Goal: Information Seeking & Learning: Learn about a topic

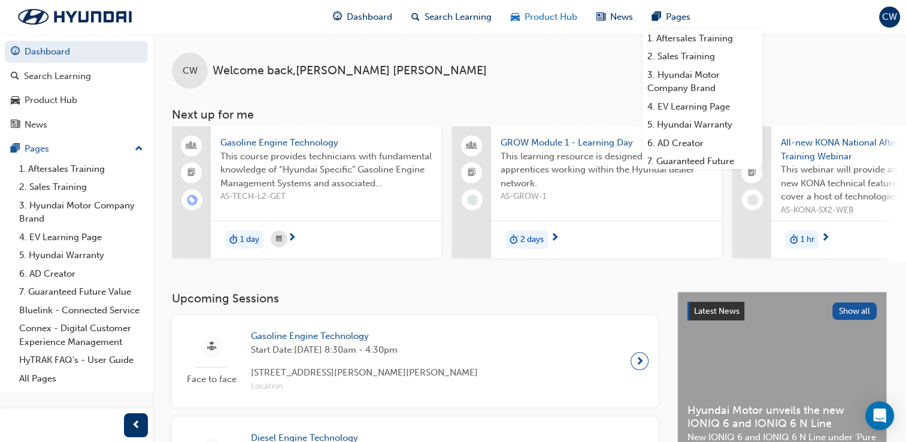
click at [530, 25] on div "Product Hub" at bounding box center [544, 17] width 86 height 25
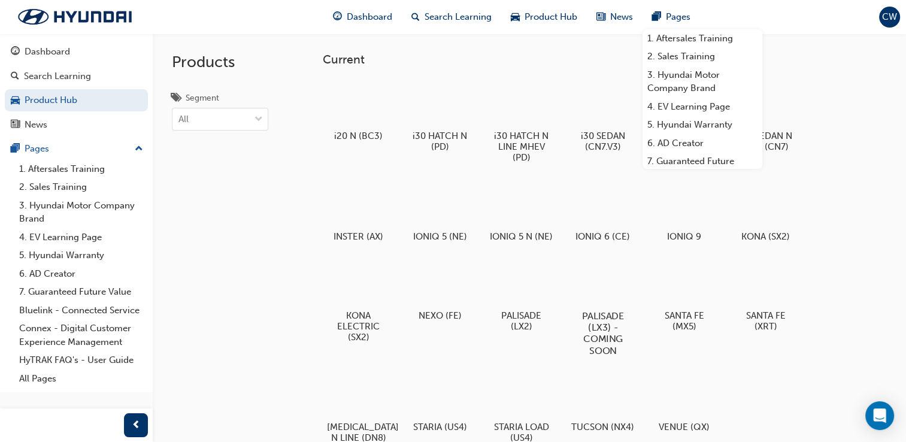
click at [605, 281] on div at bounding box center [602, 281] width 66 height 48
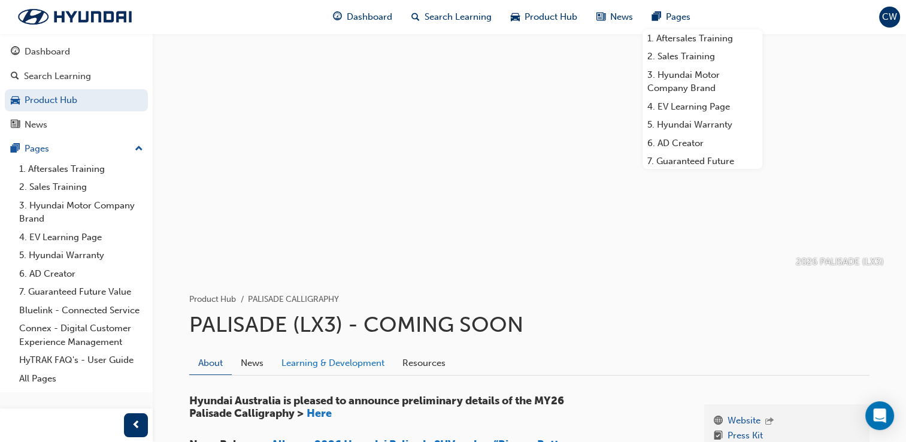
click at [354, 356] on link "Learning & Development" at bounding box center [332, 362] width 121 height 23
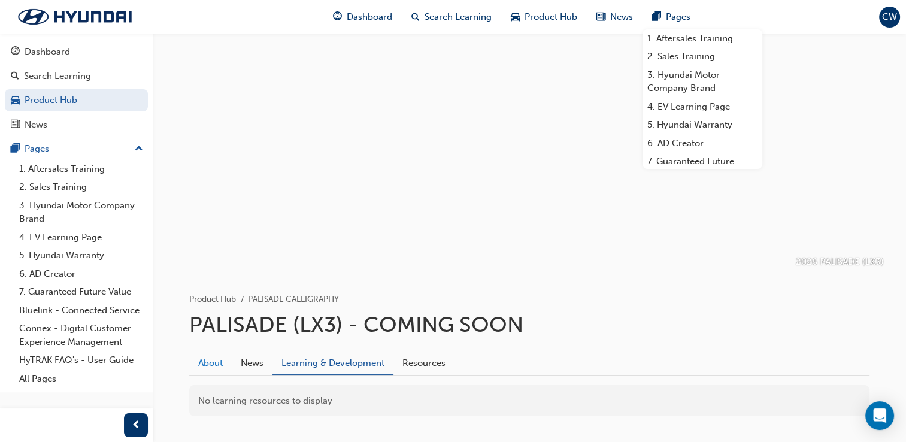
click at [205, 360] on link "About" at bounding box center [210, 362] width 42 height 23
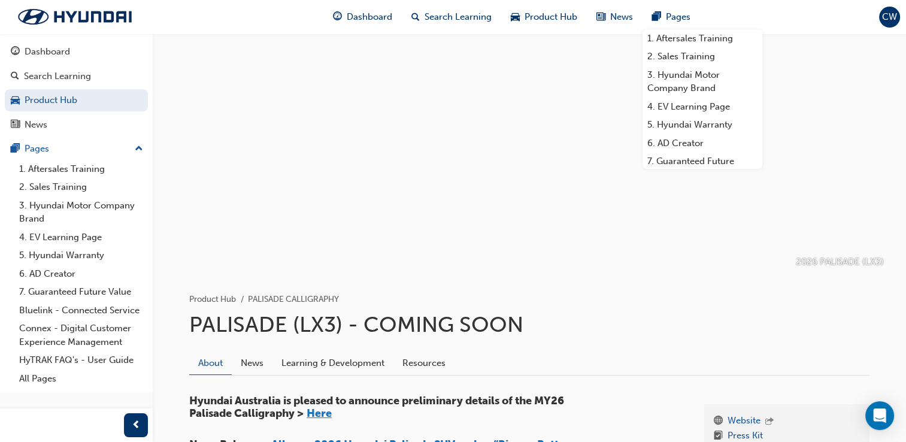
click at [314, 413] on span "Here" at bounding box center [318, 412] width 25 height 13
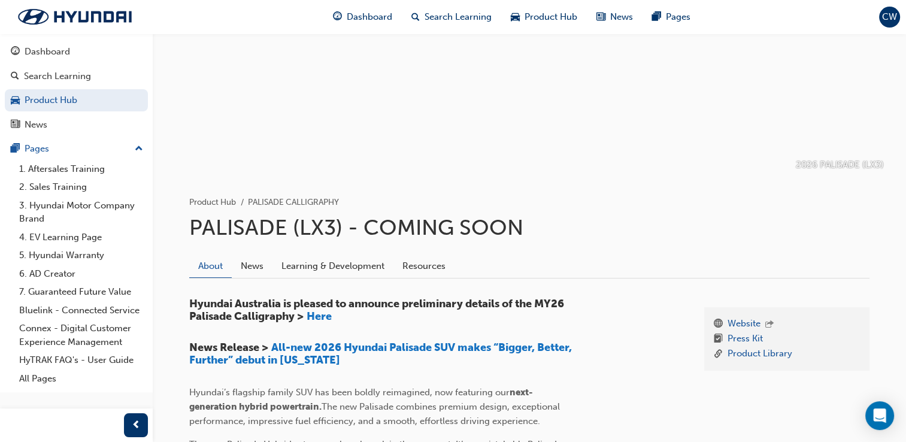
scroll to position [57, 0]
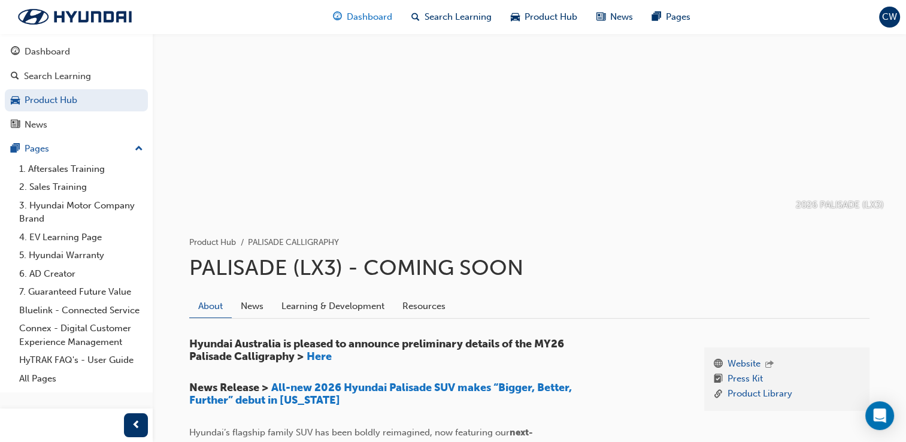
click at [347, 16] on span "Dashboard" at bounding box center [369, 17] width 45 height 14
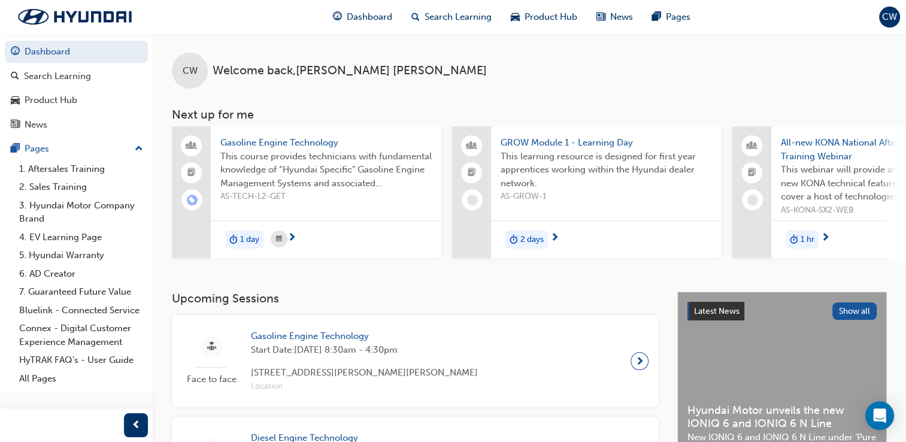
click at [844, 218] on div "All-new KONA National Aftersales Training Webinar This webinar will provide an …" at bounding box center [886, 173] width 230 height 94
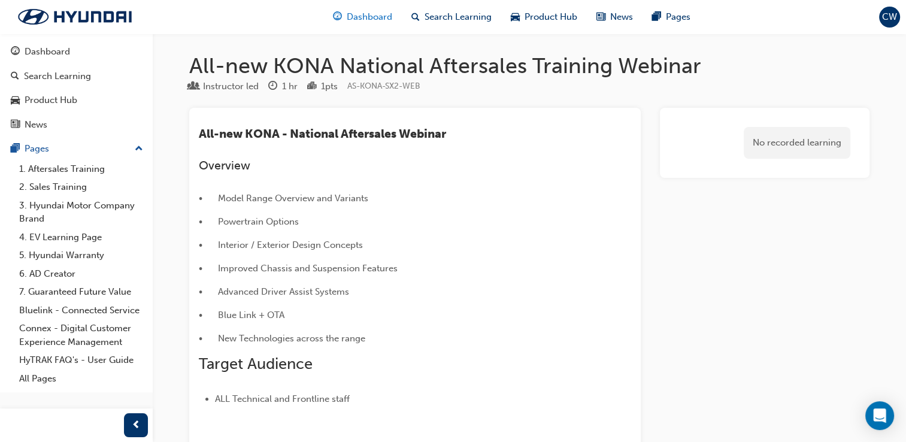
click at [373, 20] on span "Dashboard" at bounding box center [369, 17] width 45 height 14
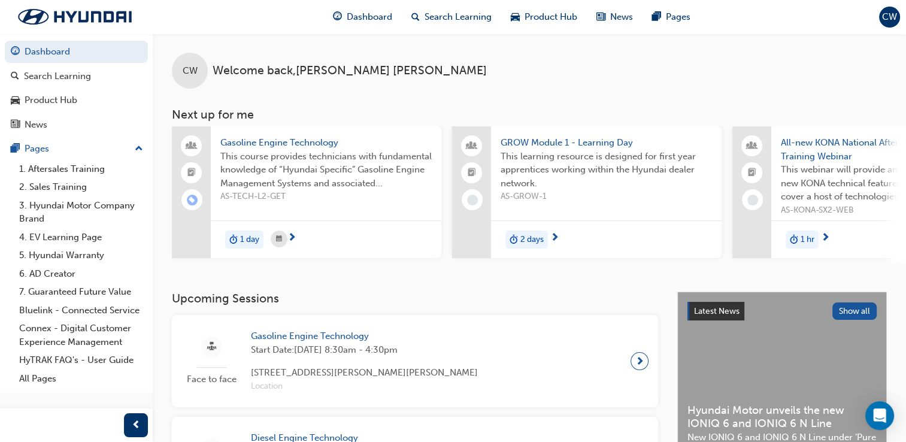
click at [803, 248] on div "1 hr" at bounding box center [886, 239] width 230 height 38
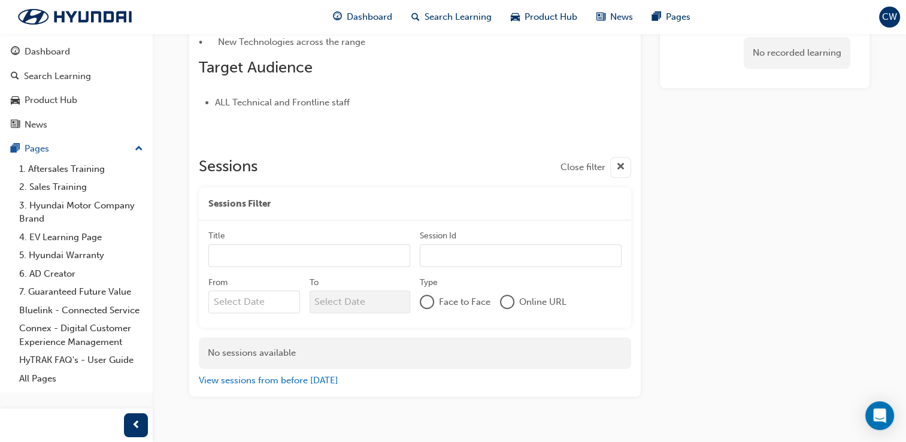
scroll to position [318, 0]
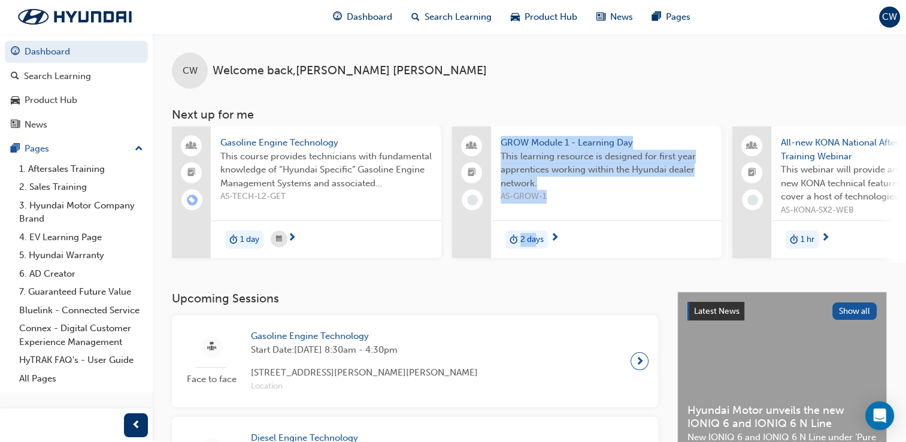
drag, startPoint x: 458, startPoint y: 267, endPoint x: 537, endPoint y: 276, distance: 79.5
click at [537, 276] on div "CW Welcome back , Chrystal Williams Next up for me Gasoline Engine Technology T…" at bounding box center [529, 163] width 753 height 258
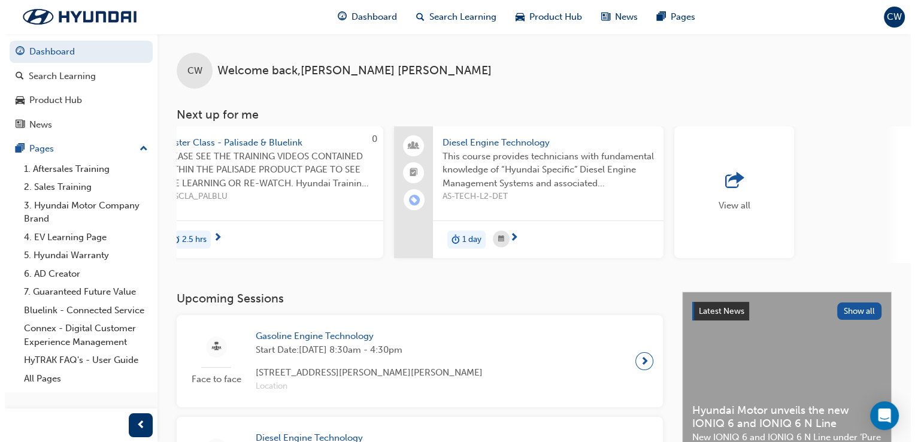
scroll to position [0, 945]
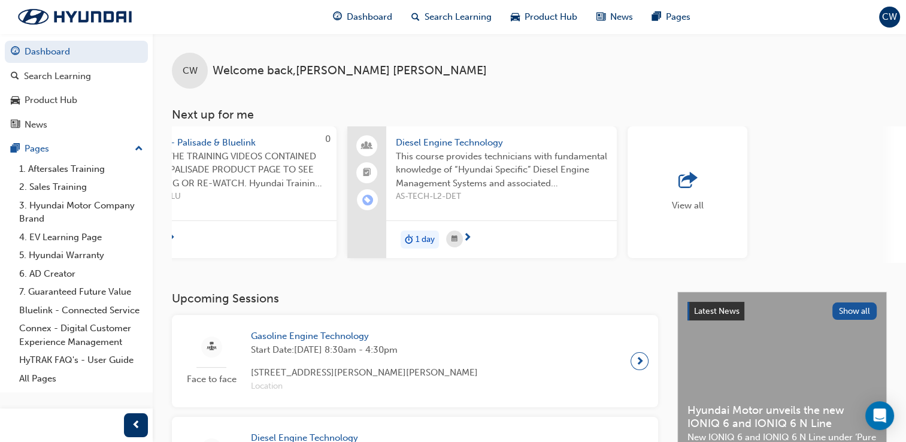
click at [220, 141] on span "Master Class - Palisade & Bluelink" at bounding box center [221, 143] width 211 height 14
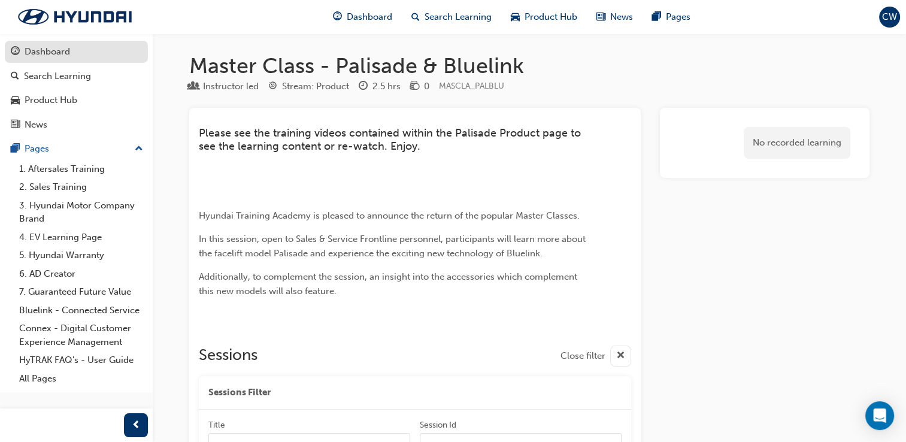
click at [32, 54] on div "Dashboard" at bounding box center [47, 52] width 45 height 14
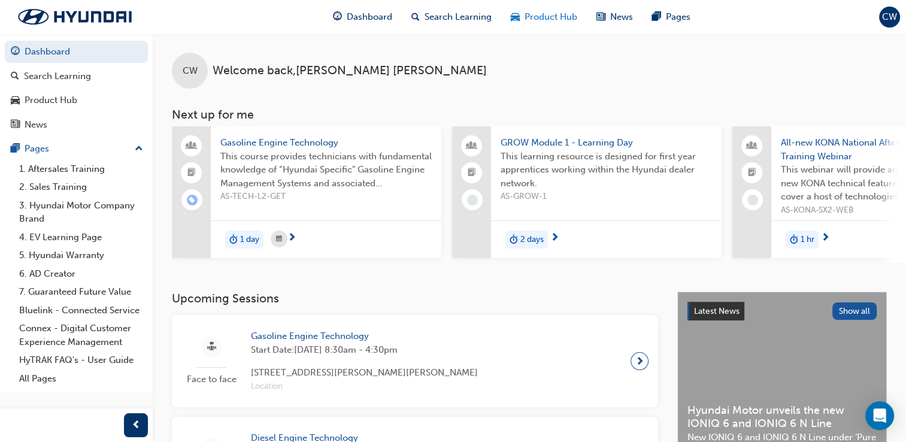
click at [530, 20] on span "Product Hub" at bounding box center [550, 17] width 53 height 14
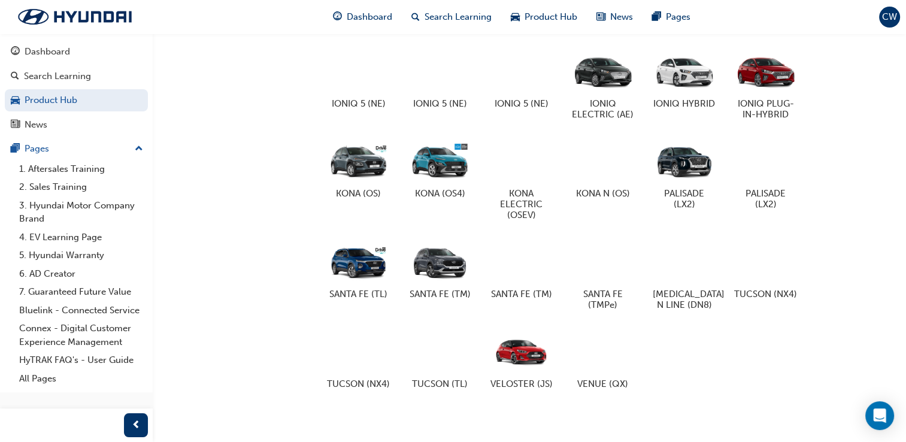
scroll to position [678, 0]
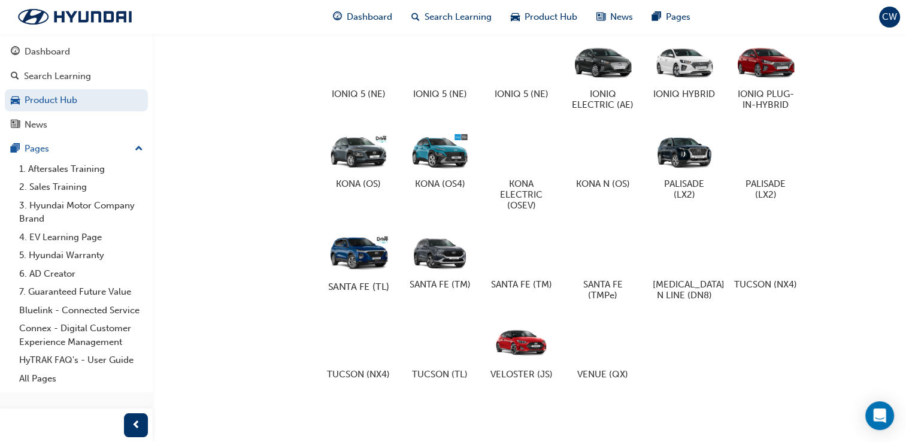
click at [355, 267] on div "SANTA FE (TL)" at bounding box center [358, 260] width 76 height 74
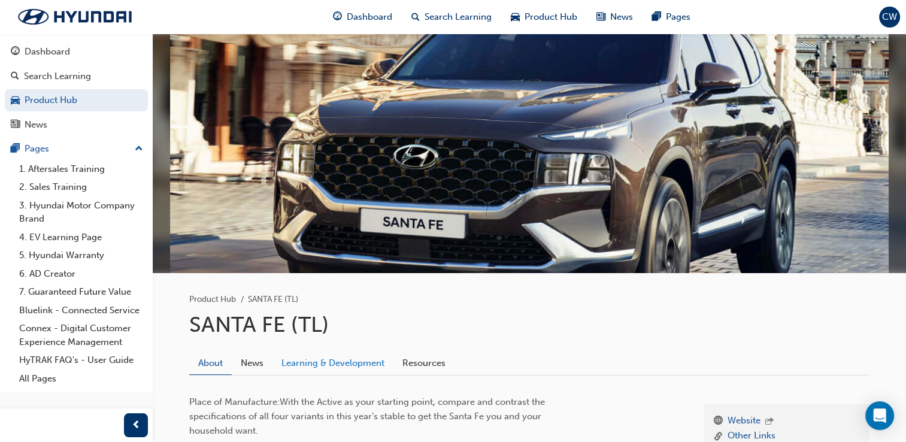
click at [348, 356] on link "Learning & Development" at bounding box center [332, 362] width 121 height 23
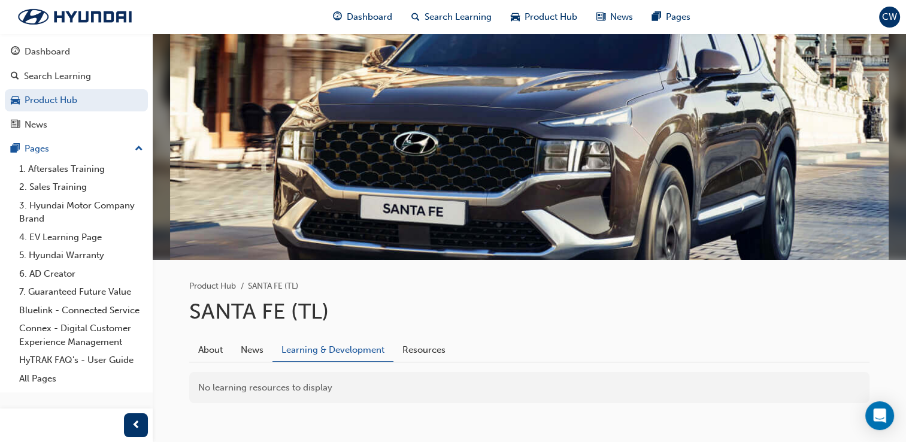
scroll to position [41, 0]
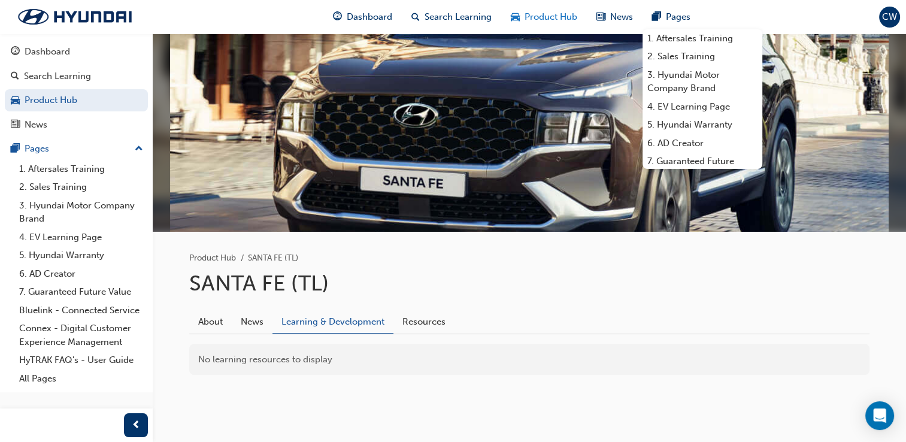
click at [530, 9] on div "Product Hub" at bounding box center [544, 17] width 86 height 25
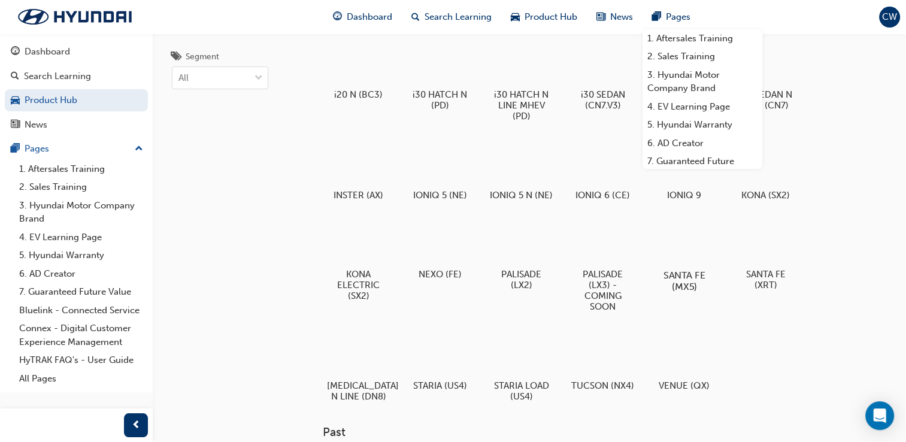
click at [684, 265] on div at bounding box center [684, 241] width 66 height 48
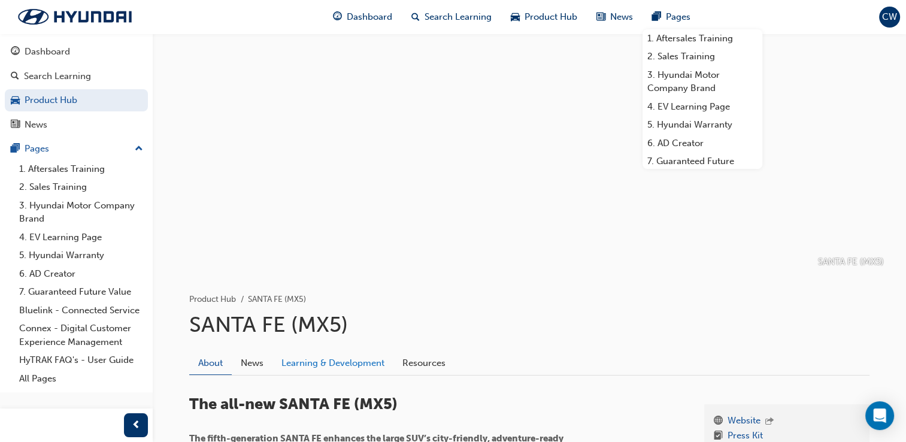
click at [348, 357] on link "Learning & Development" at bounding box center [332, 362] width 121 height 23
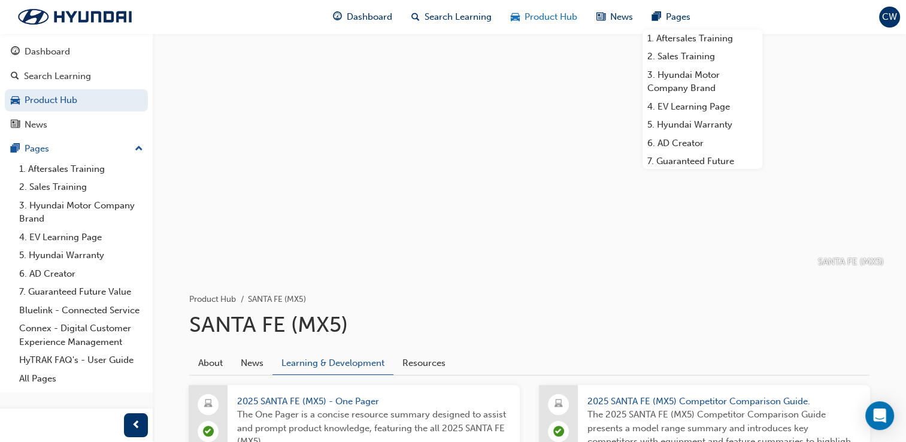
click at [548, 17] on span "Product Hub" at bounding box center [550, 17] width 53 height 14
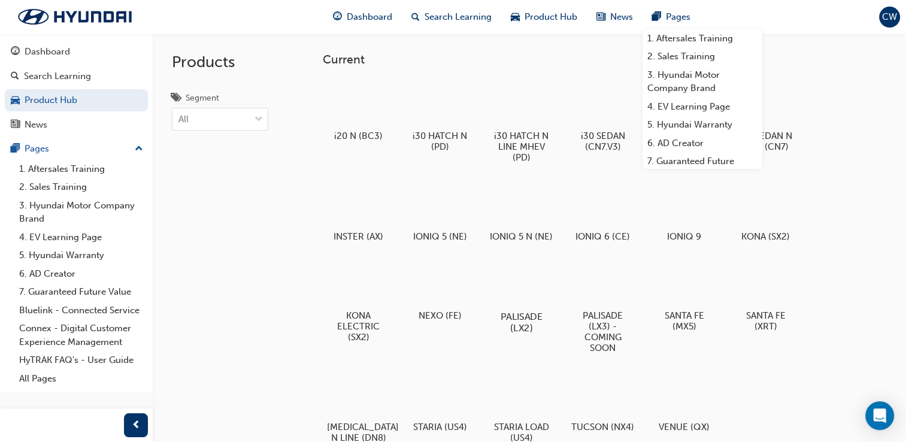
click at [537, 306] on div at bounding box center [521, 282] width 66 height 48
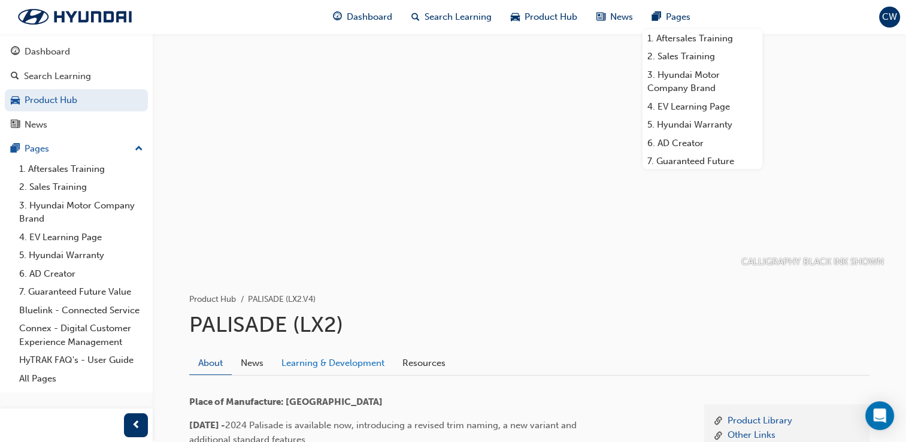
click at [354, 369] on link "Learning & Development" at bounding box center [332, 362] width 121 height 23
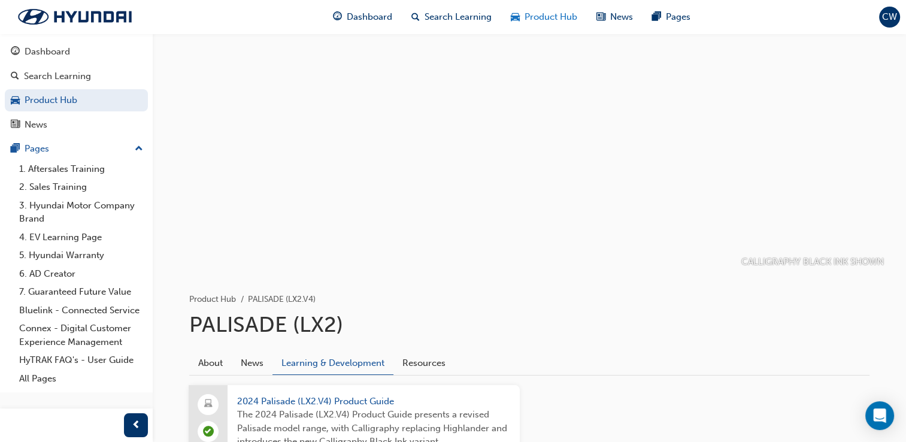
click at [520, 16] on div "Product Hub" at bounding box center [544, 17] width 86 height 25
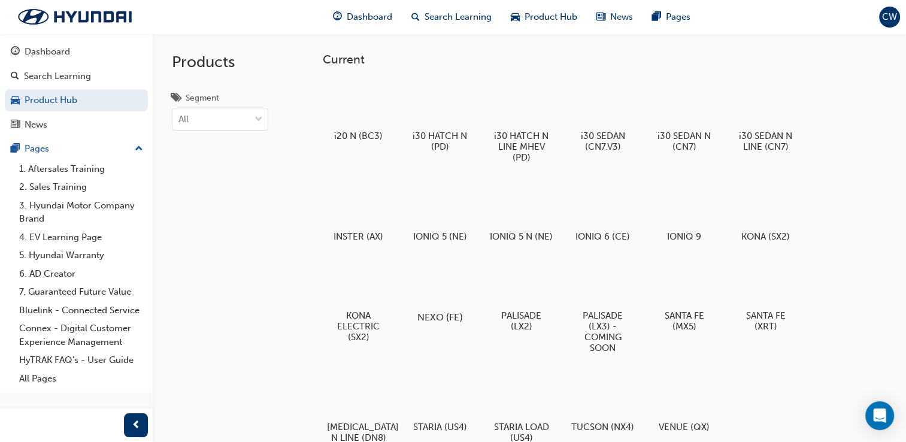
click at [453, 323] on h5 "NEXO (FE)" at bounding box center [439, 316] width 66 height 11
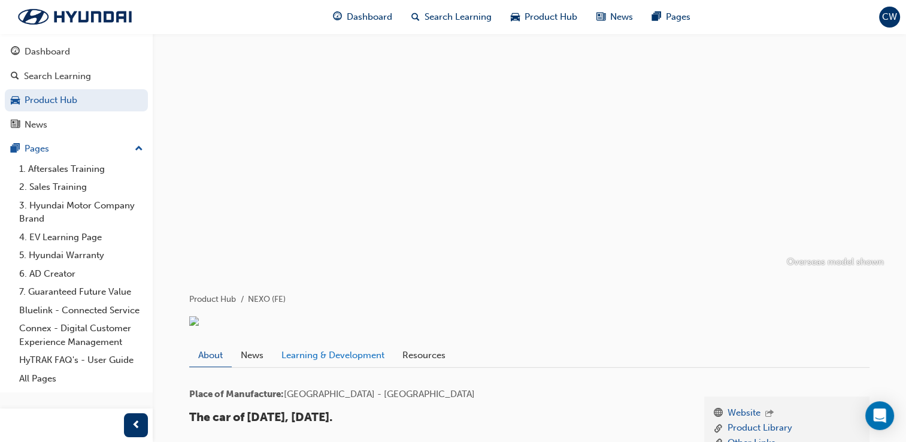
click at [331, 366] on link "Learning & Development" at bounding box center [332, 355] width 121 height 23
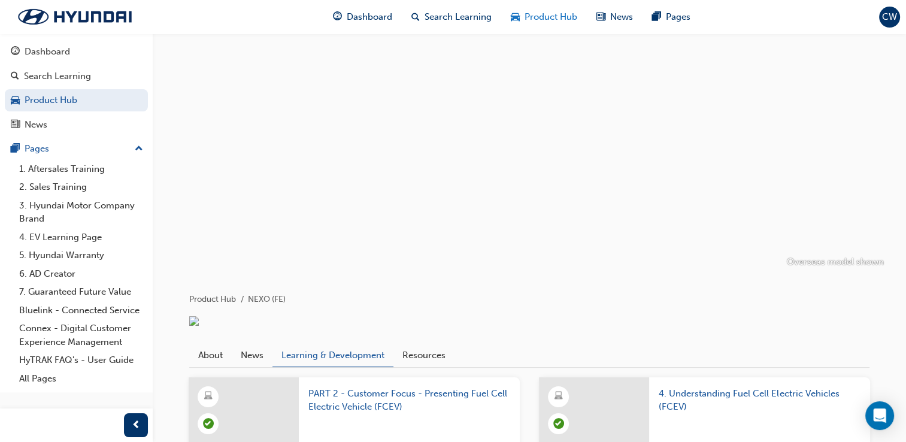
click at [543, 26] on div "Product Hub" at bounding box center [544, 17] width 86 height 25
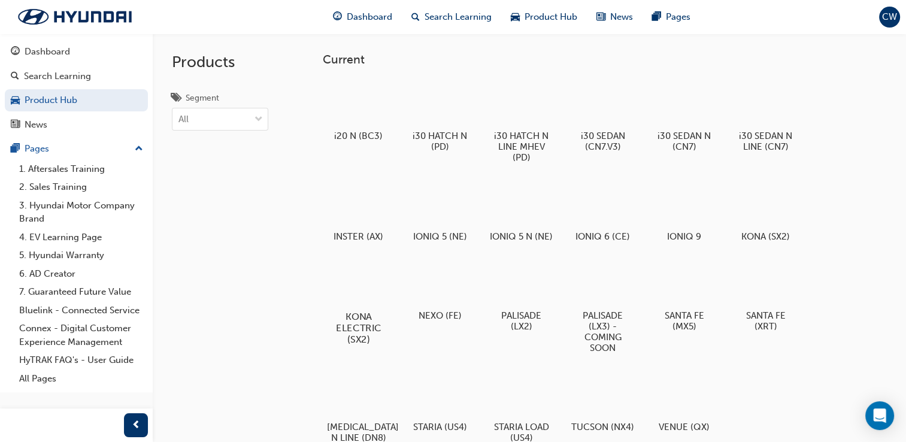
click at [335, 299] on div at bounding box center [358, 282] width 66 height 48
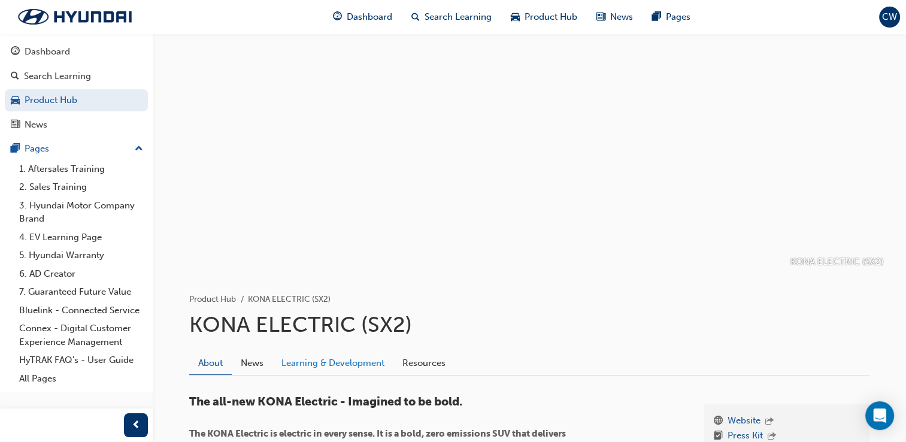
click at [345, 363] on link "Learning & Development" at bounding box center [332, 362] width 121 height 23
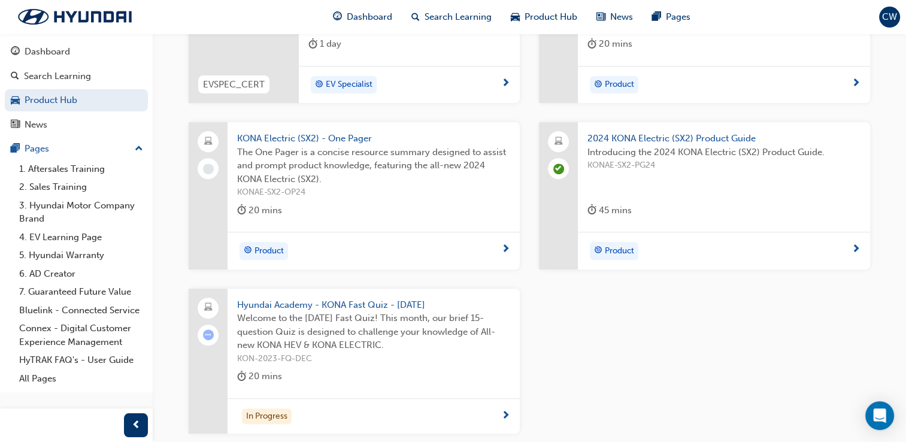
scroll to position [438, 0]
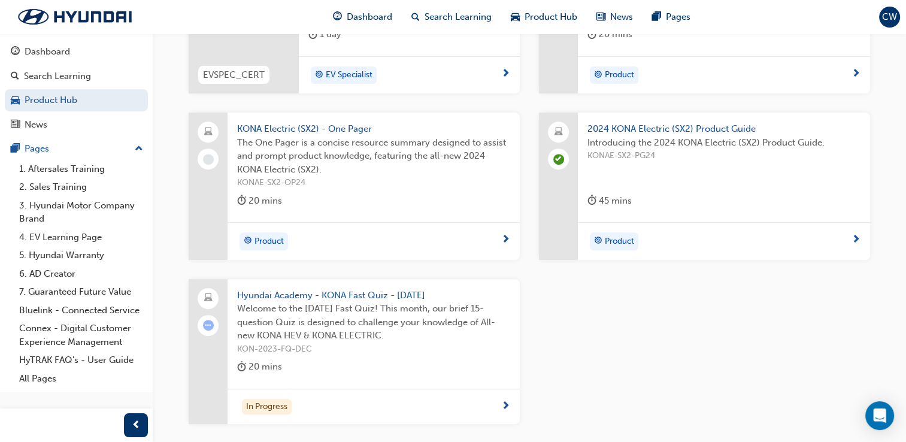
click at [345, 124] on span "KONA Electric (SX2) - One Pager" at bounding box center [373, 129] width 273 height 14
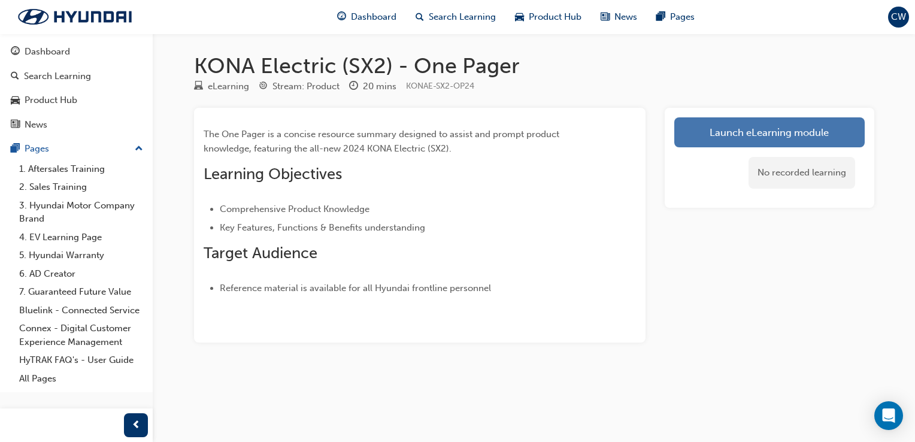
click at [735, 135] on link "Launch eLearning module" at bounding box center [769, 132] width 190 height 30
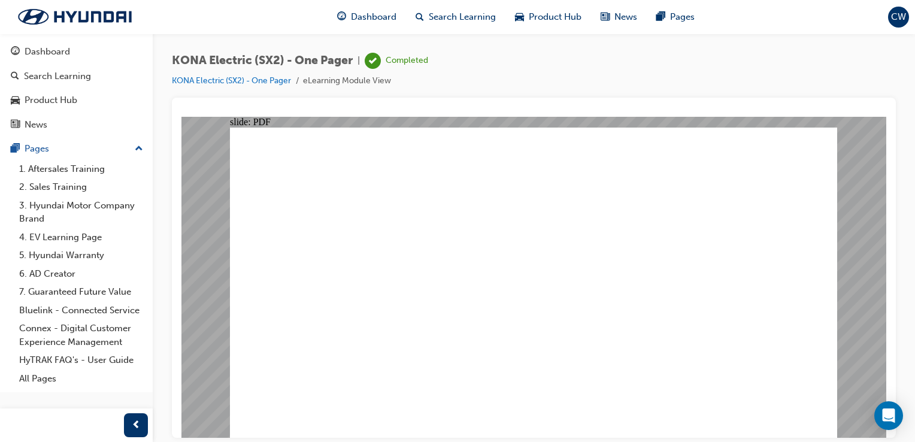
drag, startPoint x: 806, startPoint y: 251, endPoint x: 772, endPoint y: 174, distance: 85.0
drag, startPoint x: 803, startPoint y: 173, endPoint x: 816, endPoint y: 144, distance: 31.4
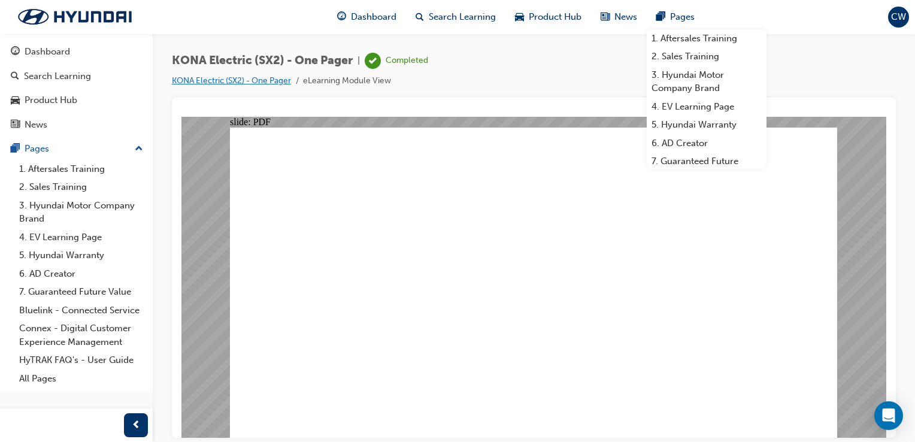
click at [270, 85] on link "KONA Electric (SX2) - One Pager" at bounding box center [231, 80] width 119 height 10
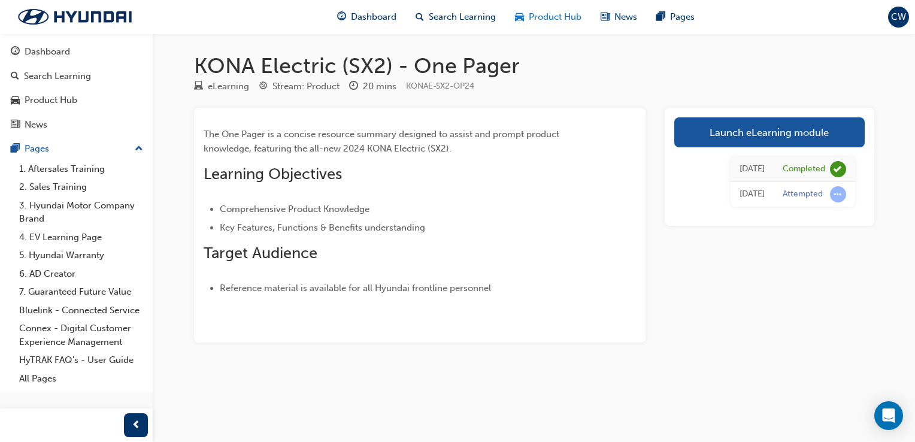
click at [543, 17] on span "Product Hub" at bounding box center [555, 17] width 53 height 14
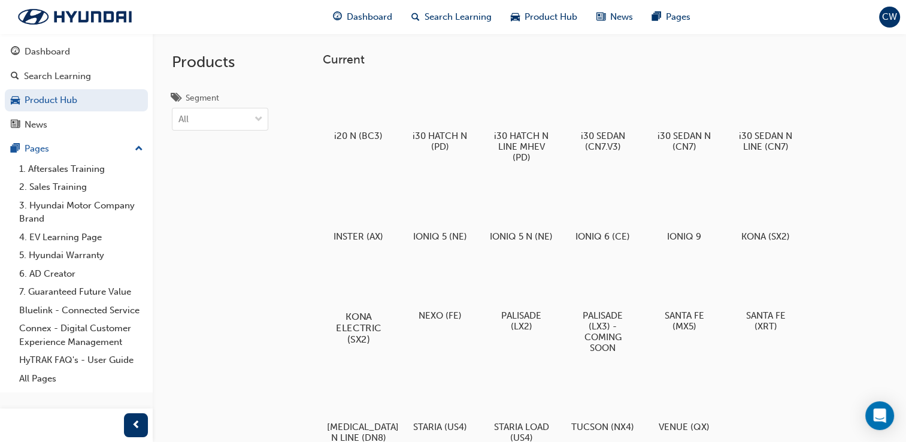
click at [339, 306] on div at bounding box center [358, 282] width 66 height 48
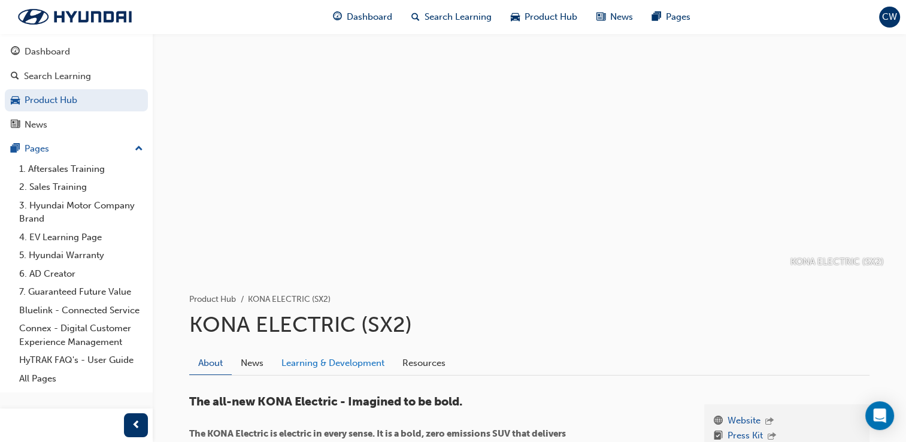
click at [338, 372] on link "Learning & Development" at bounding box center [332, 362] width 121 height 23
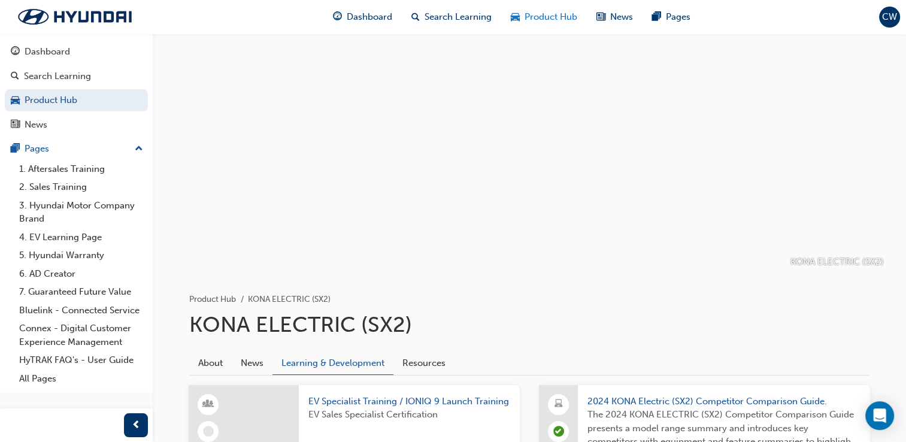
click at [520, 16] on div "Product Hub" at bounding box center [544, 17] width 86 height 25
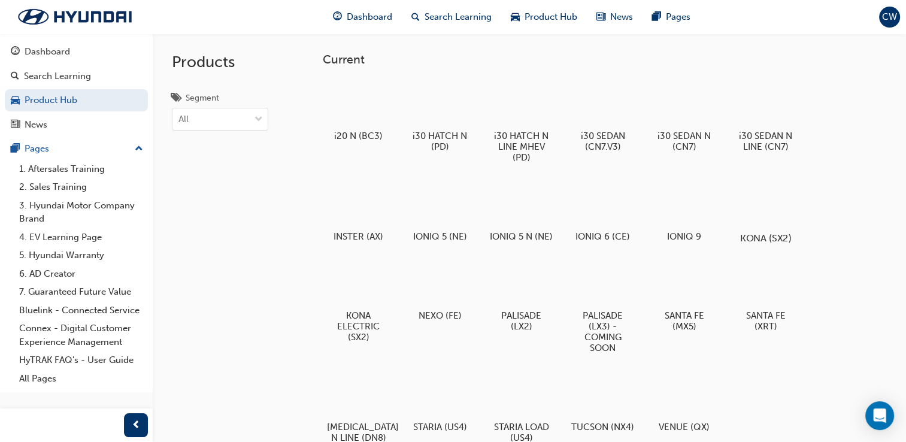
click at [792, 209] on div at bounding box center [765, 204] width 66 height 48
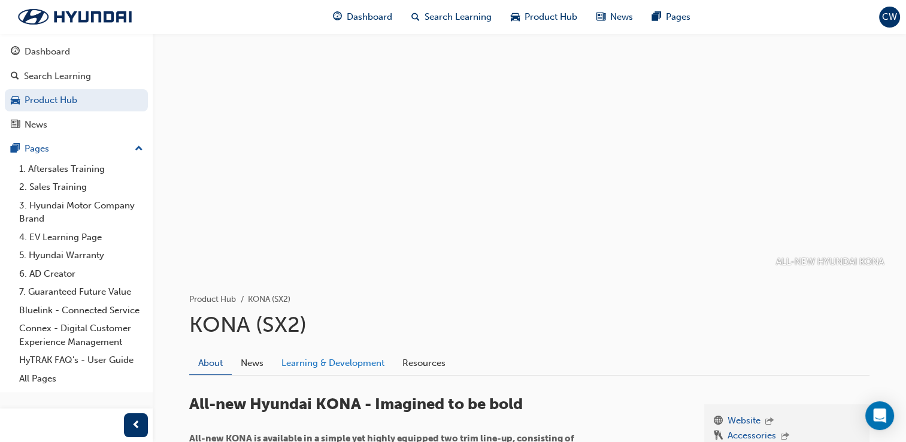
click at [351, 358] on link "Learning & Development" at bounding box center [332, 362] width 121 height 23
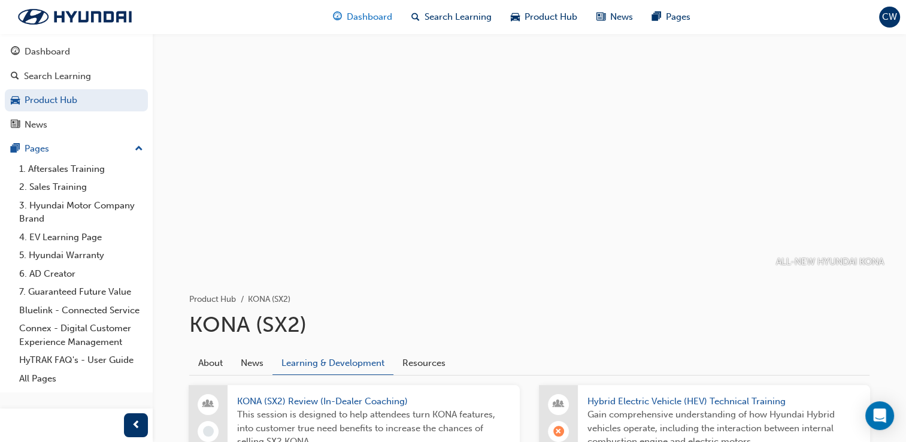
click at [357, 6] on div "Dashboard" at bounding box center [362, 17] width 78 height 25
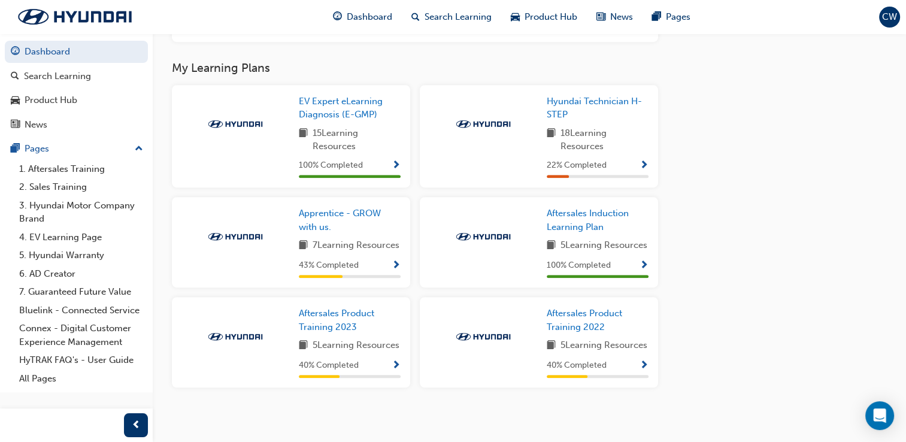
scroll to position [677, 0]
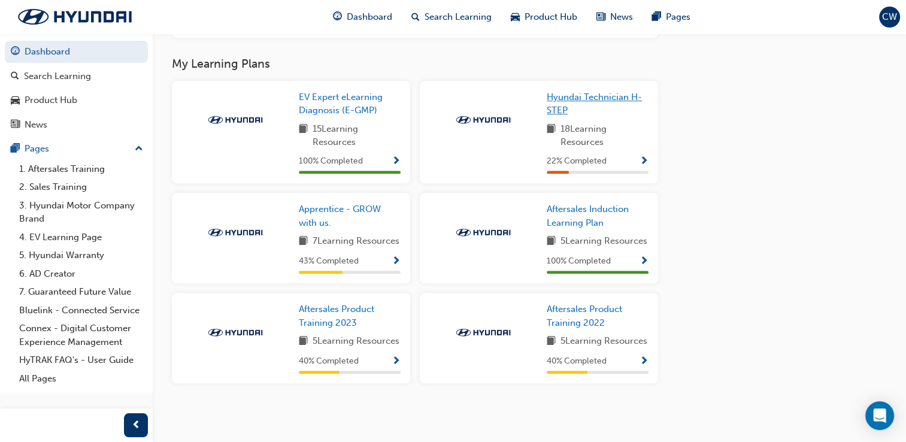
click at [593, 105] on link "Hyundai Technician H-STEP" at bounding box center [597, 103] width 102 height 27
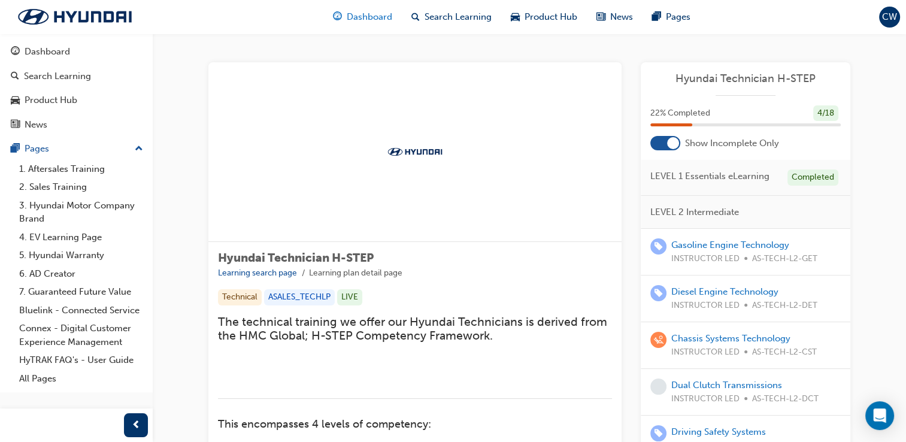
click at [365, 18] on span "Dashboard" at bounding box center [369, 17] width 45 height 14
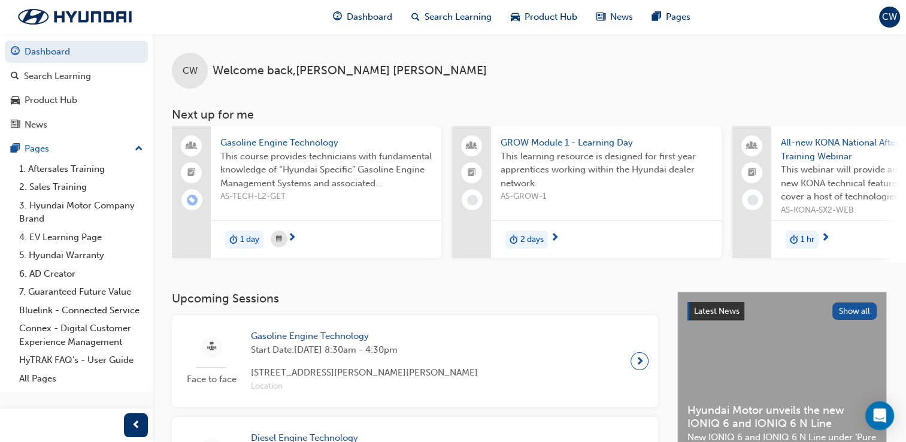
click at [617, 289] on div "CW Welcome back , Chrystal Williams Next up for me Gasoline Engine Technology T…" at bounding box center [529, 163] width 753 height 258
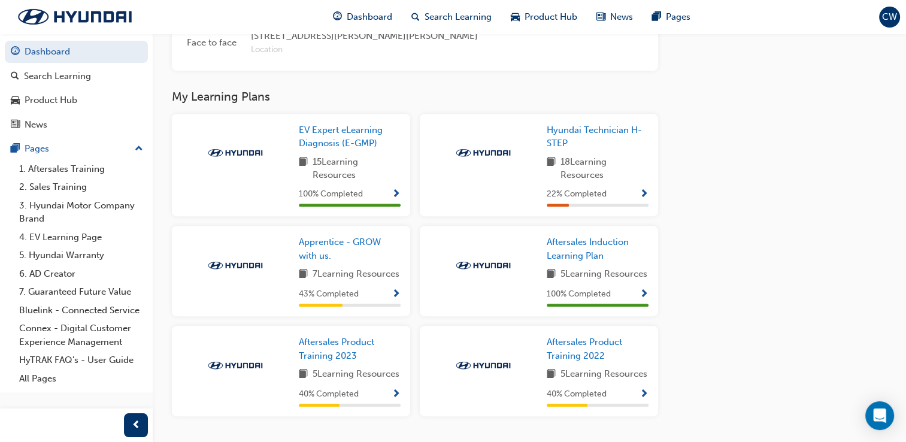
scroll to position [666, 0]
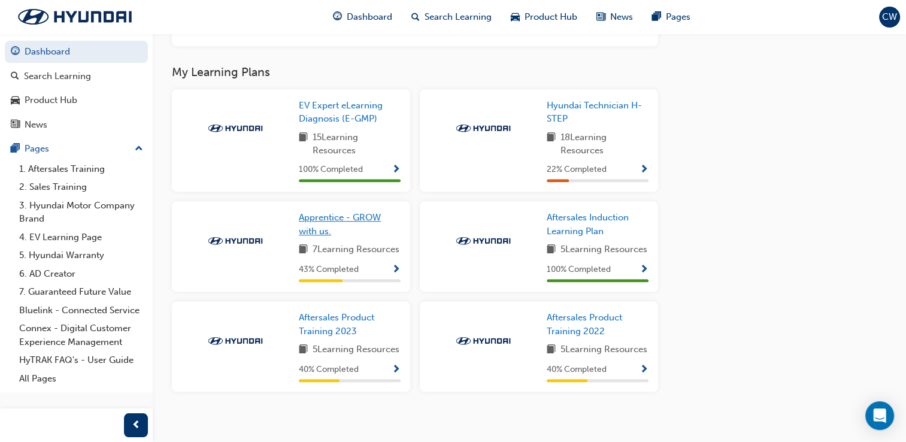
click at [336, 236] on link "Apprentice - GROW with us." at bounding box center [350, 224] width 102 height 27
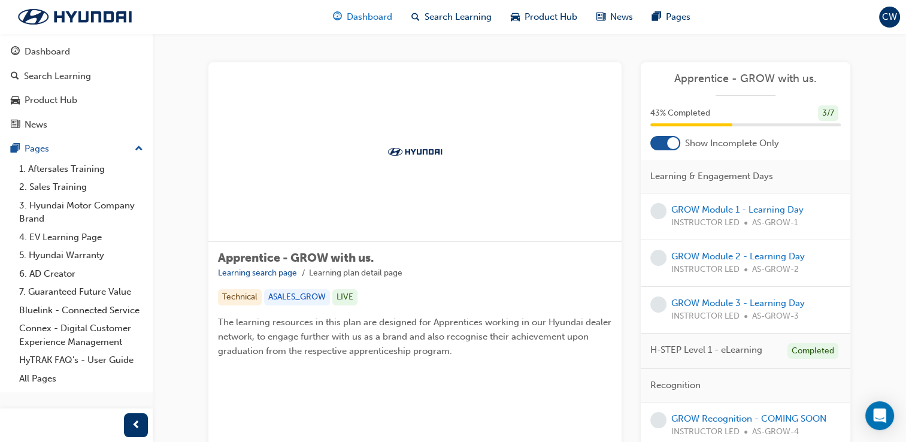
click at [373, 23] on span "Dashboard" at bounding box center [369, 17] width 45 height 14
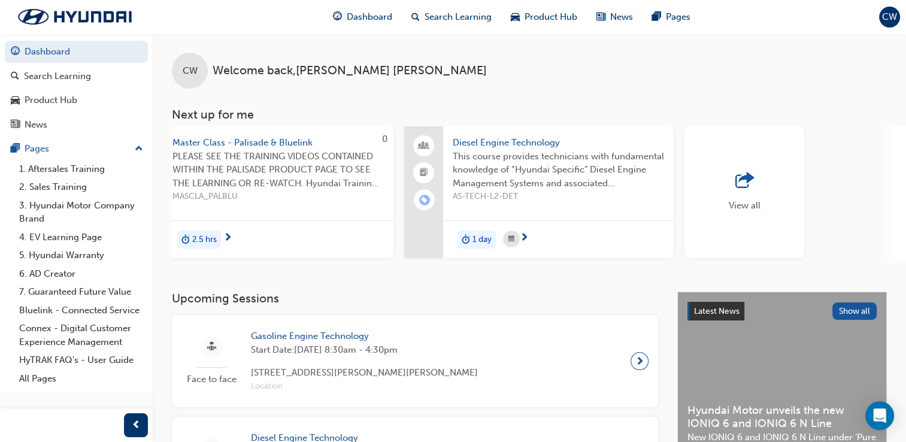
scroll to position [0, 889]
